Goal: Task Accomplishment & Management: Use online tool/utility

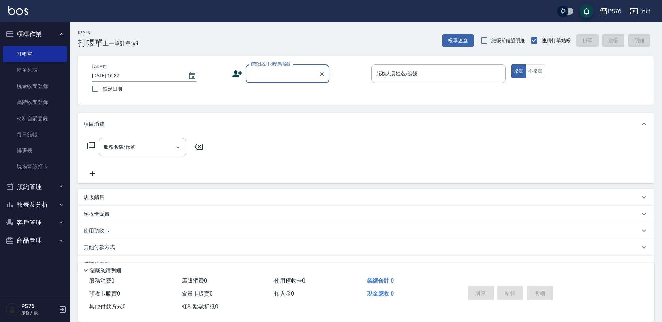
scroll to position [17, 0]
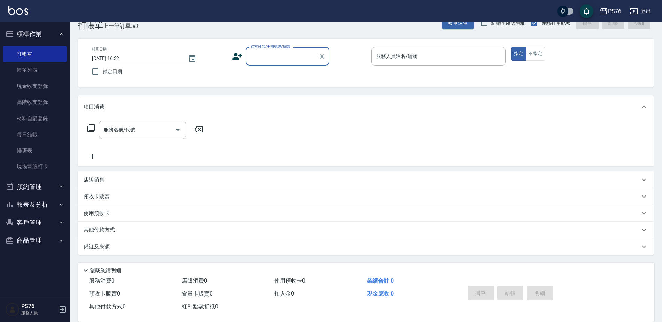
click at [281, 63] on div "顧客姓名/手機號碼/編號" at bounding box center [288, 56] width 84 height 18
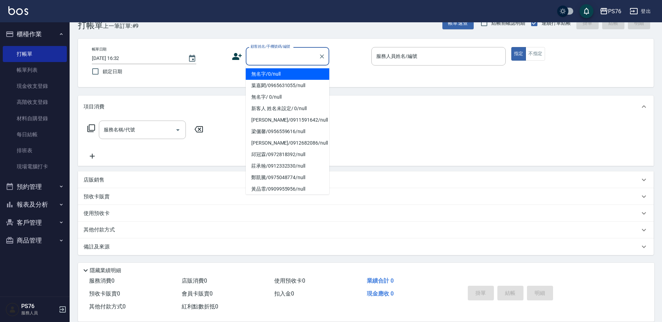
type input "無名字/0/null"
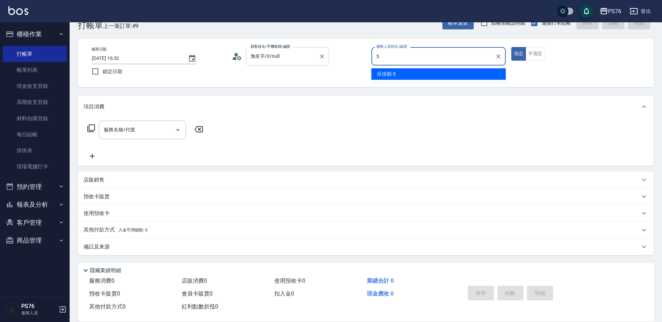
type input "呂佳穎-5"
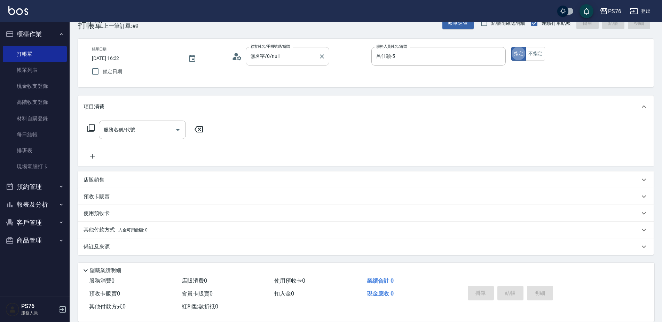
type button "true"
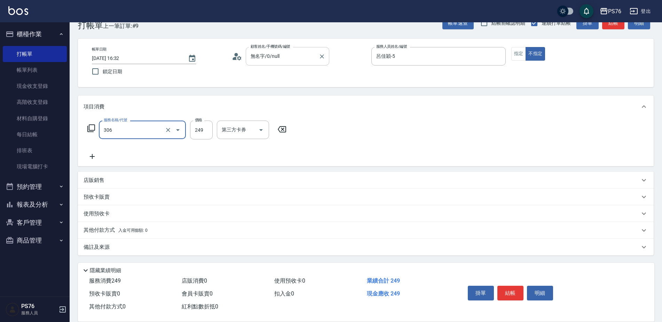
type input "剪髮(306)"
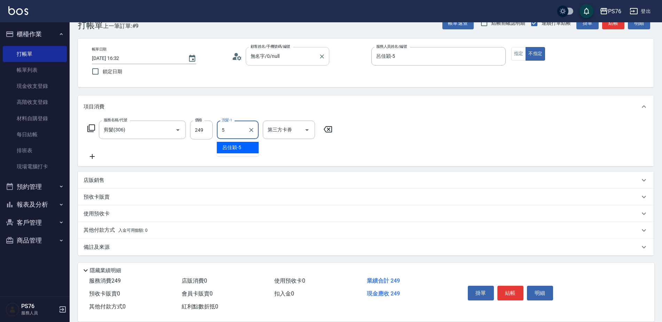
type input "呂佳穎-5"
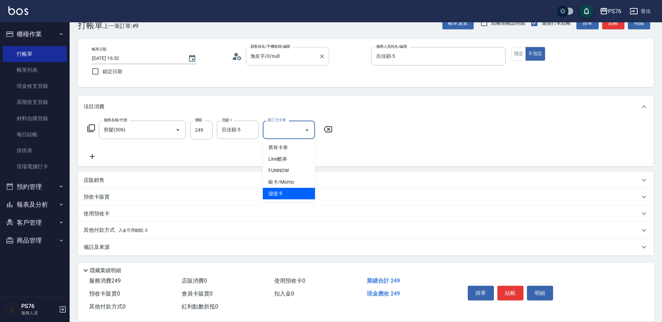
type input "儲值卡"
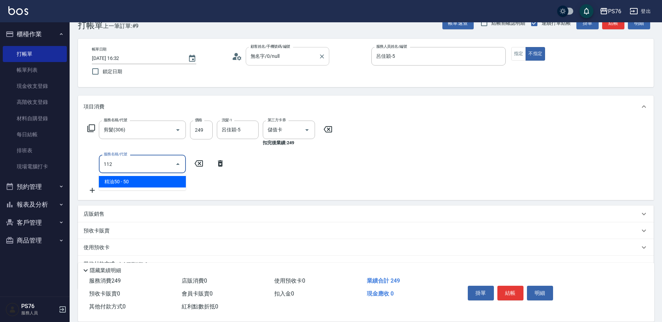
type input "精油50(112)"
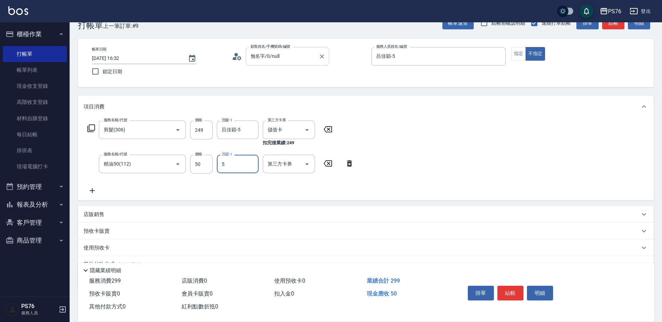
type input "呂佳穎-5"
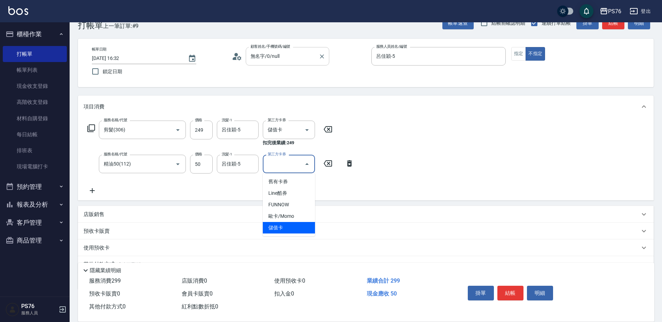
type input "儲值卡"
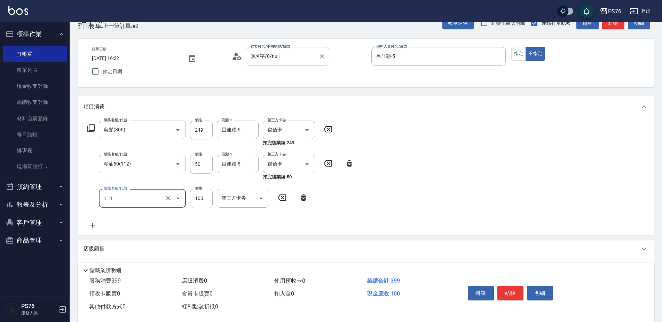
type input "瞬護100(113)"
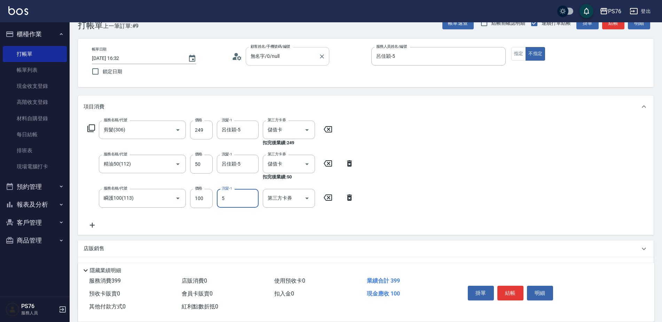
type input "呂佳穎-5"
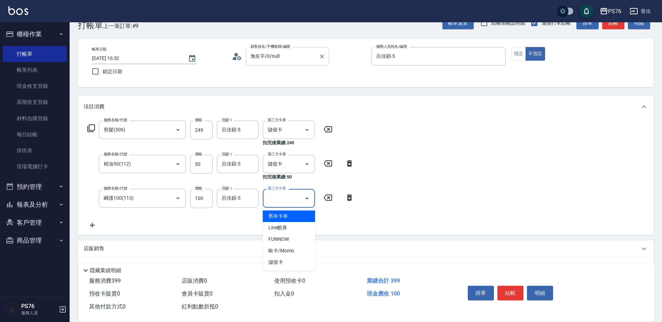
type input "儲值卡"
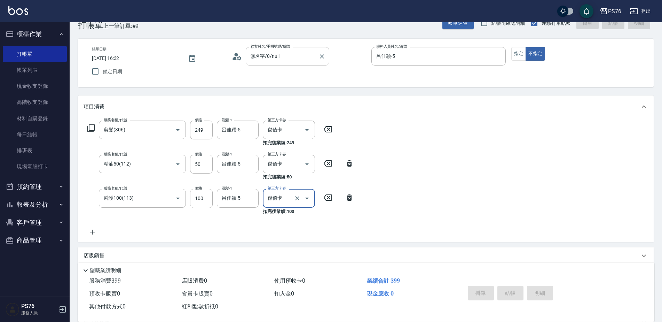
type input "[DATE] 19:09"
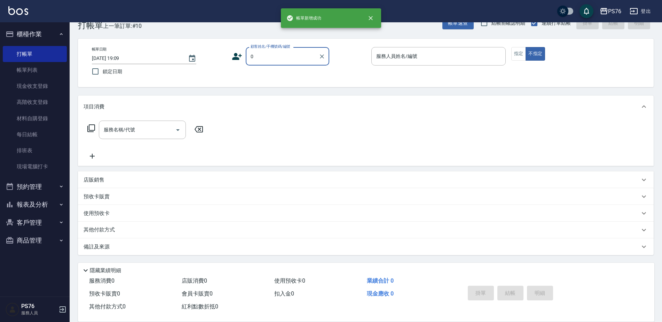
type input "無名字/0/null"
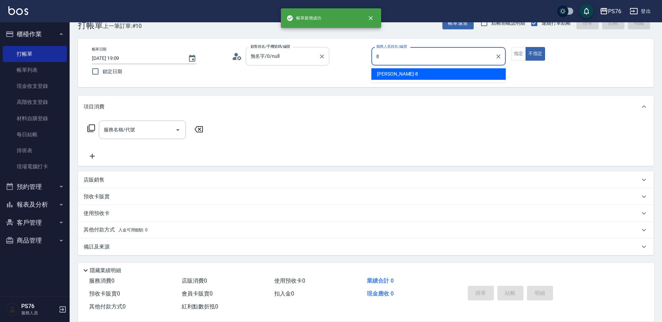
type input "[PERSON_NAME]-8"
type button "false"
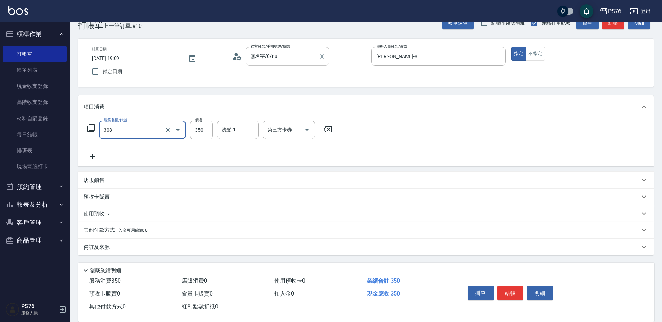
type input "洗+剪(308)"
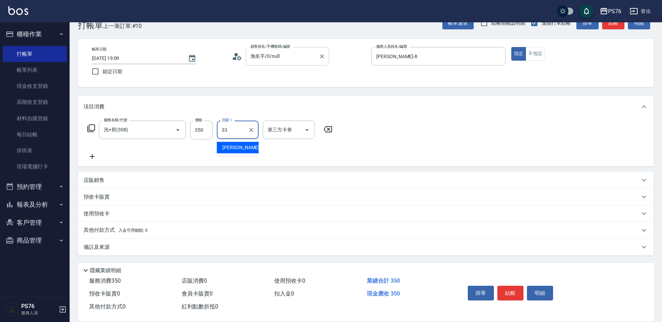
type input "[PERSON_NAME]33"
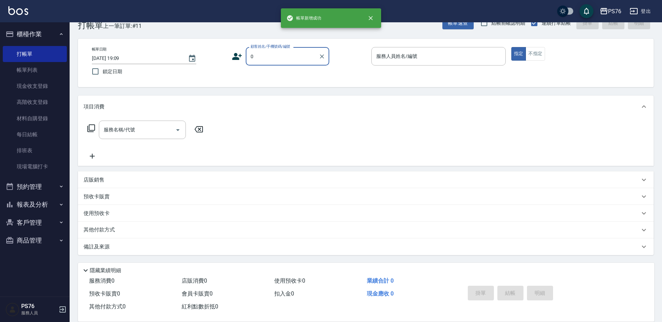
type input "無名字/0/null"
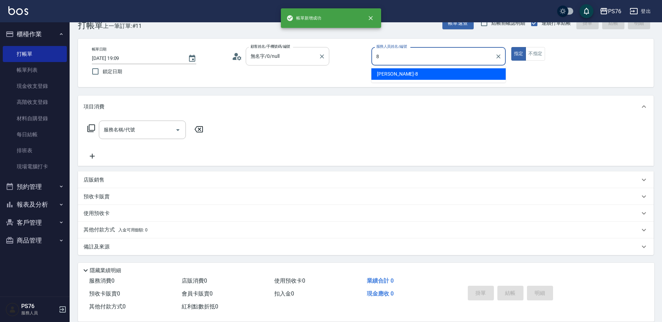
type input "[PERSON_NAME]-8"
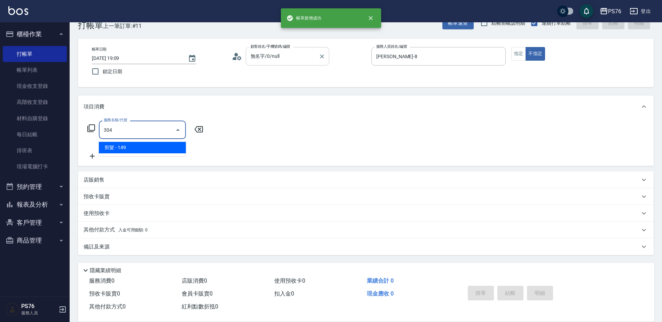
type input "剪髮(304)"
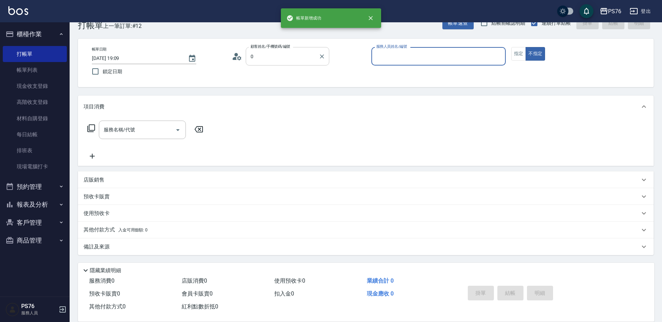
type input "無名字/0/null"
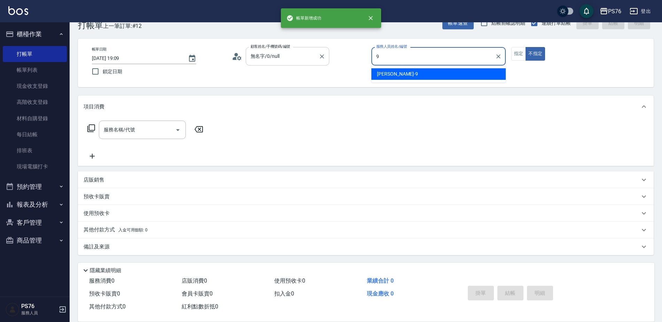
type input "[PERSON_NAME]-9"
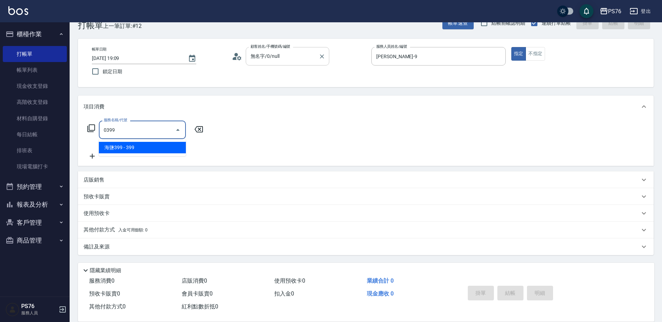
type input "海鹽399(0399)"
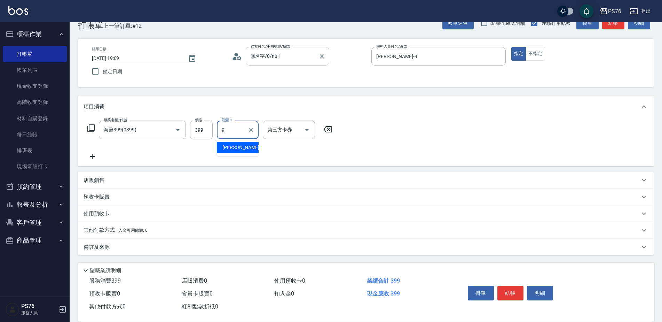
type input "[PERSON_NAME]-9"
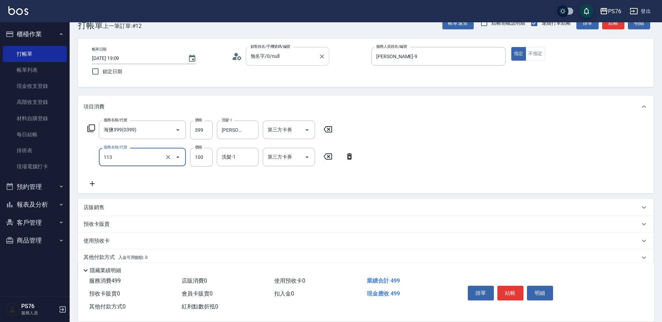
type input "瞬護100(113)"
type input "[PERSON_NAME]-9"
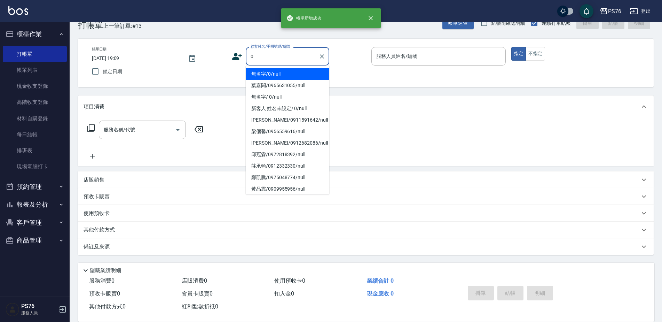
type input "無名字/0/null"
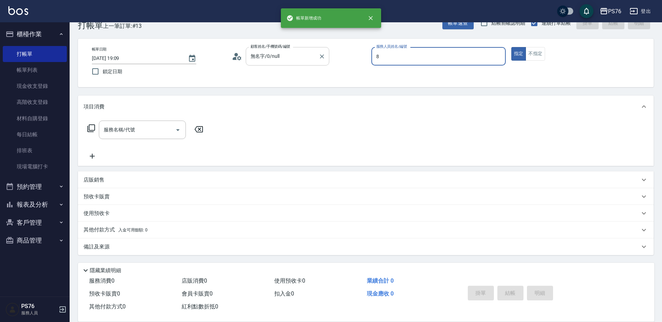
type input "[PERSON_NAME]-8"
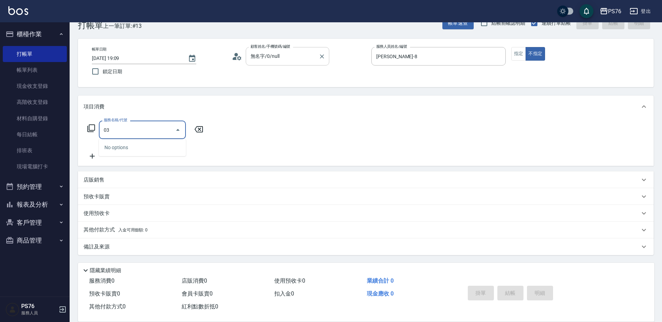
type input "0"
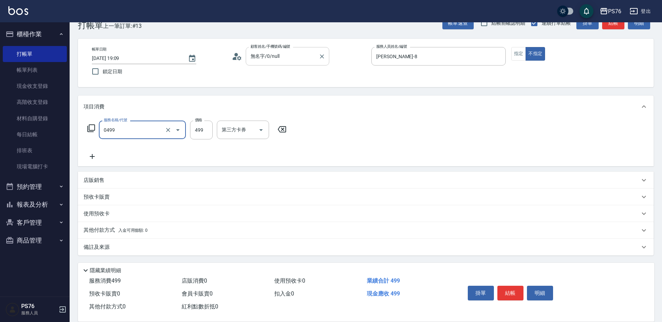
type input "[PERSON_NAME]499(0499)"
type input "599"
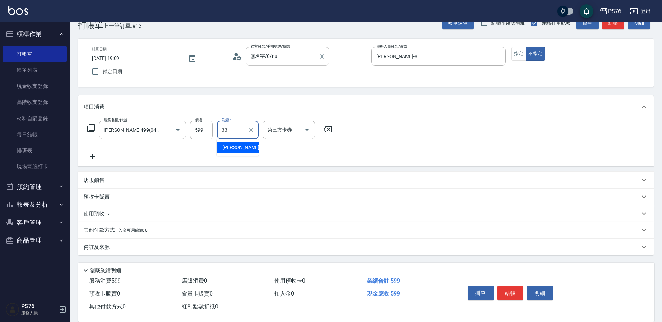
type input "[PERSON_NAME]33"
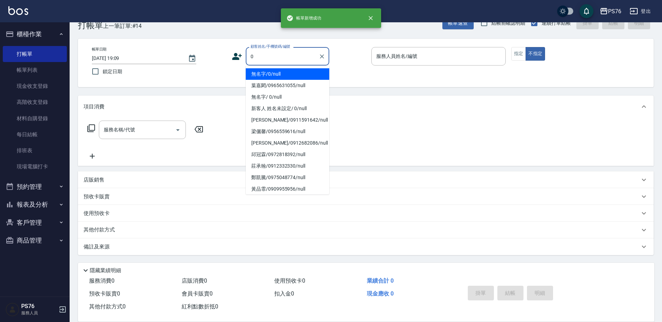
type input "無名字/0/null"
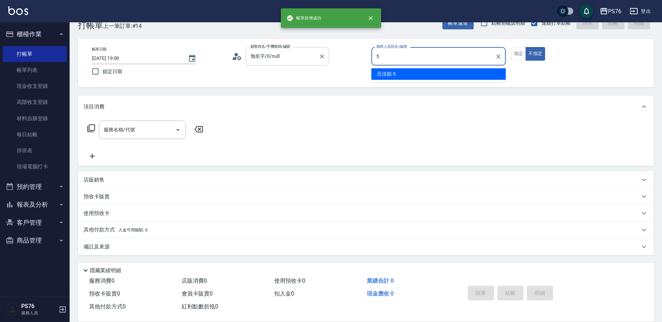
type input "呂佳穎-5"
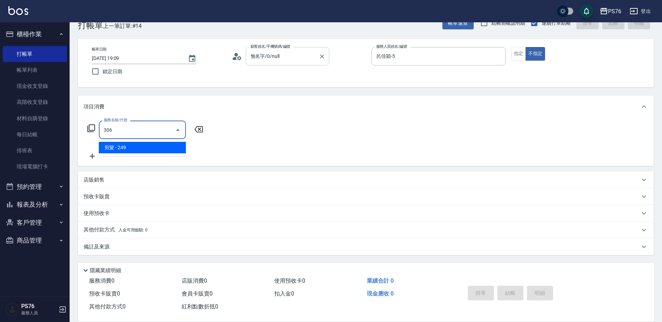
type input "剪髮(306)"
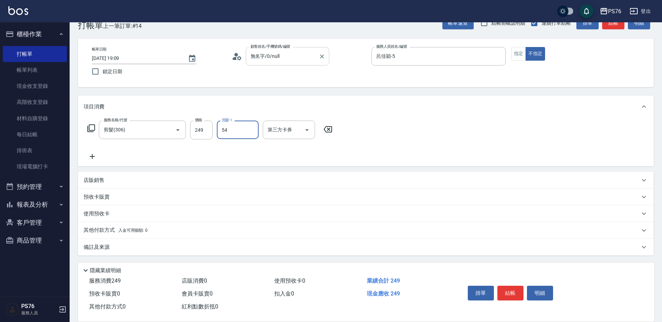
type input "54"
click at [241, 128] on input "洗髮-1" at bounding box center [238, 130] width 36 height 12
type input "呂佳穎-5"
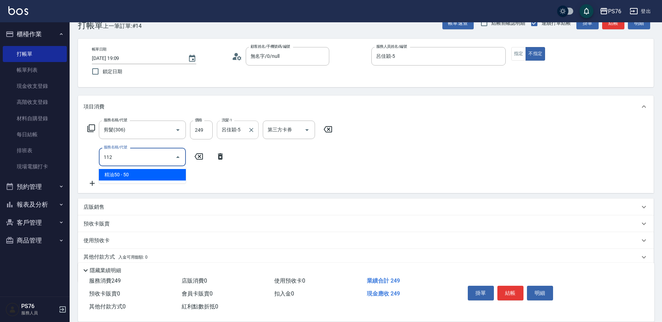
type input "精油50(112)"
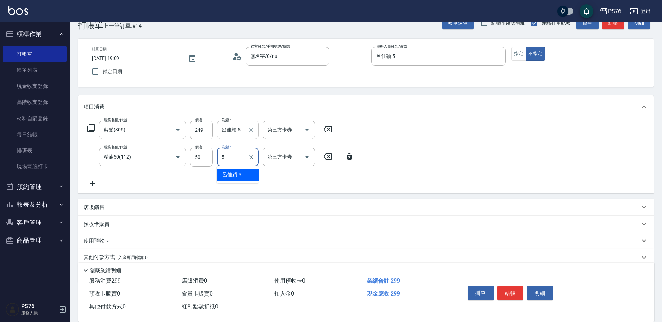
type input "呂佳穎-5"
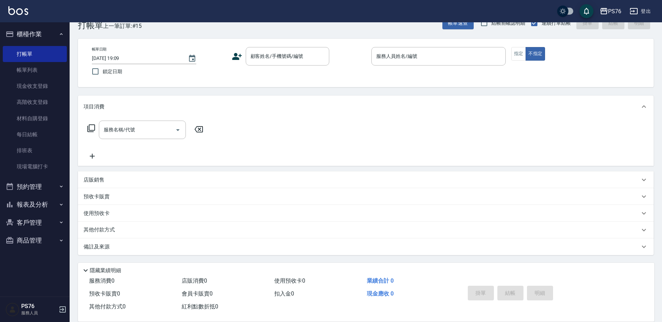
click at [491, 139] on div "服務名稱/代號 服務名稱/代號" at bounding box center [366, 142] width 576 height 48
